Goal: Browse casually

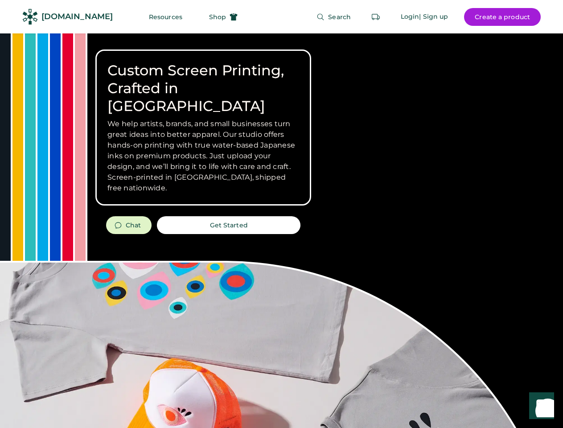
click at [281, 214] on div "Custom Screen Printing, Crafted in [GEOGRAPHIC_DATA] We help artists, brands, a…" at bounding box center [281, 316] width 563 height 566
click at [281, 231] on div "Custom Screen Printing, Crafted in [GEOGRAPHIC_DATA] We help artists, brands, a…" at bounding box center [281, 316] width 563 height 566
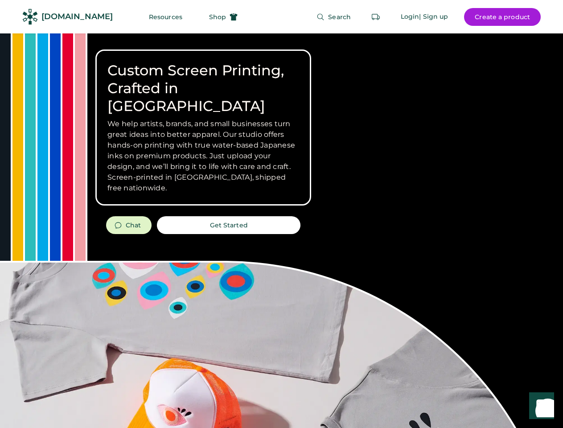
click at [281, 231] on div "Custom Screen Printing, Crafted in [GEOGRAPHIC_DATA] We help artists, brands, a…" at bounding box center [281, 316] width 563 height 566
click at [203, 128] on h3 "We help artists, brands, and small businesses turn great ideas into better appa…" at bounding box center [203, 156] width 192 height 75
click at [203, 119] on h3 "We help artists, brands, and small businesses turn great ideas into better appa…" at bounding box center [203, 156] width 192 height 75
click at [203, 79] on h1 "Custom Screen Printing, Crafted in [GEOGRAPHIC_DATA]" at bounding box center [203, 89] width 192 height 54
